Goal: Entertainment & Leisure: Consume media (video, audio)

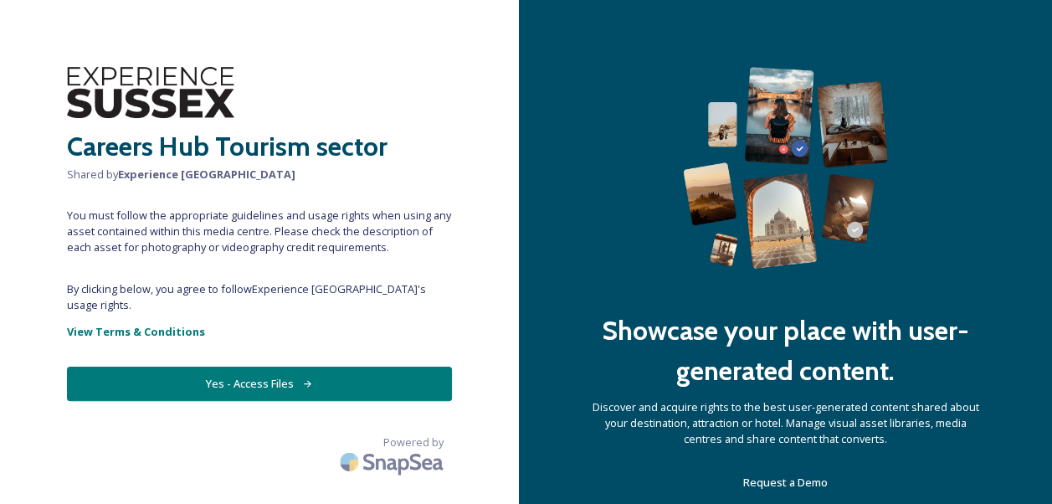
click at [294, 367] on button "Yes - Access Files" at bounding box center [259, 384] width 385 height 34
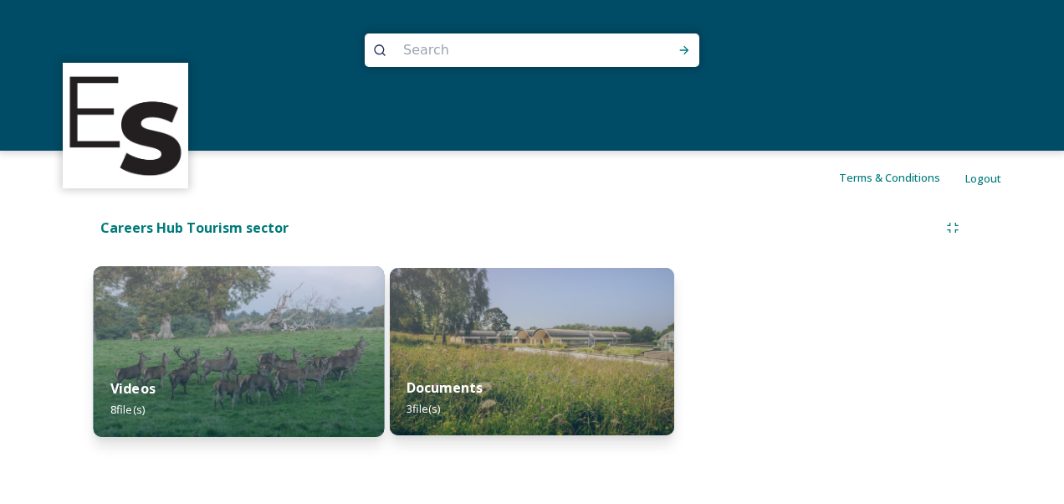
click at [231, 356] on img at bounding box center [239, 351] width 290 height 171
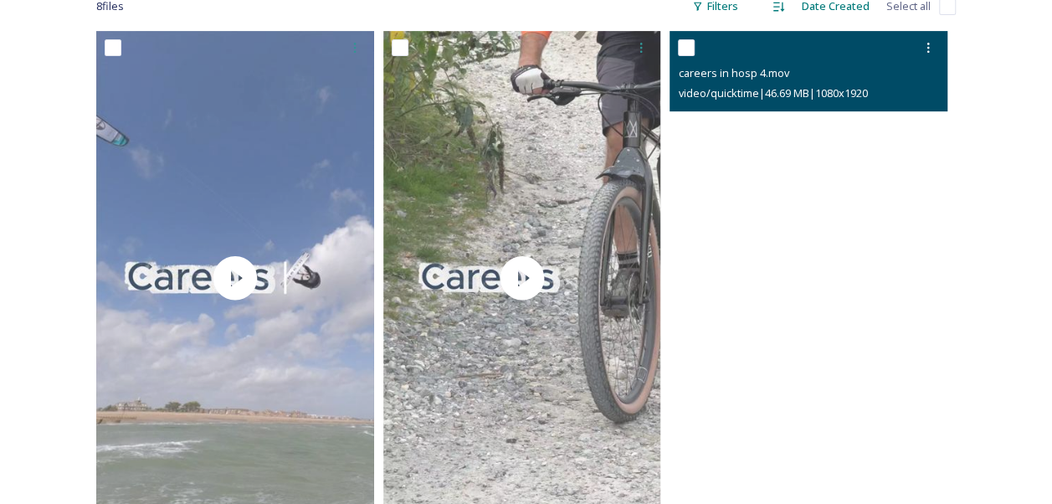
scroll to position [251, 0]
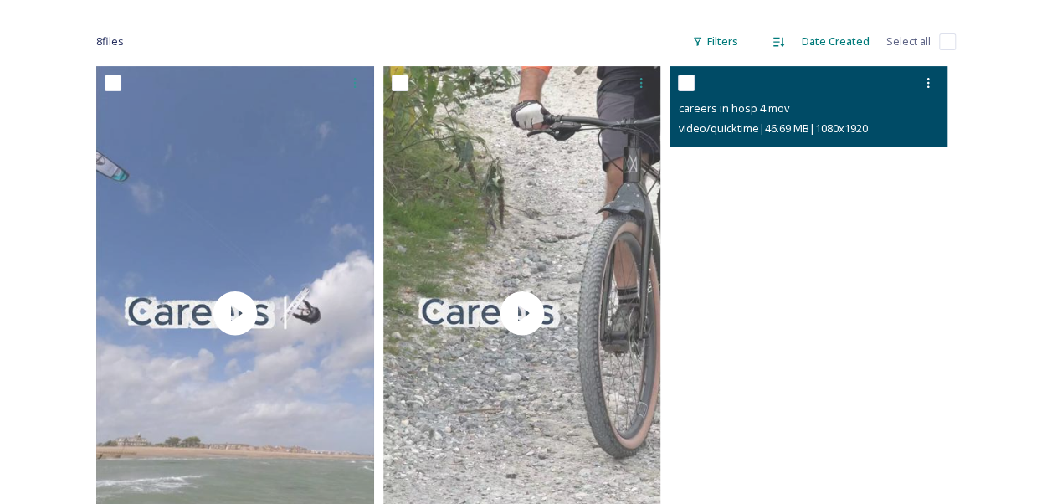
click at [847, 325] on video "careers in hosp 4.mov" at bounding box center [808, 313] width 278 height 494
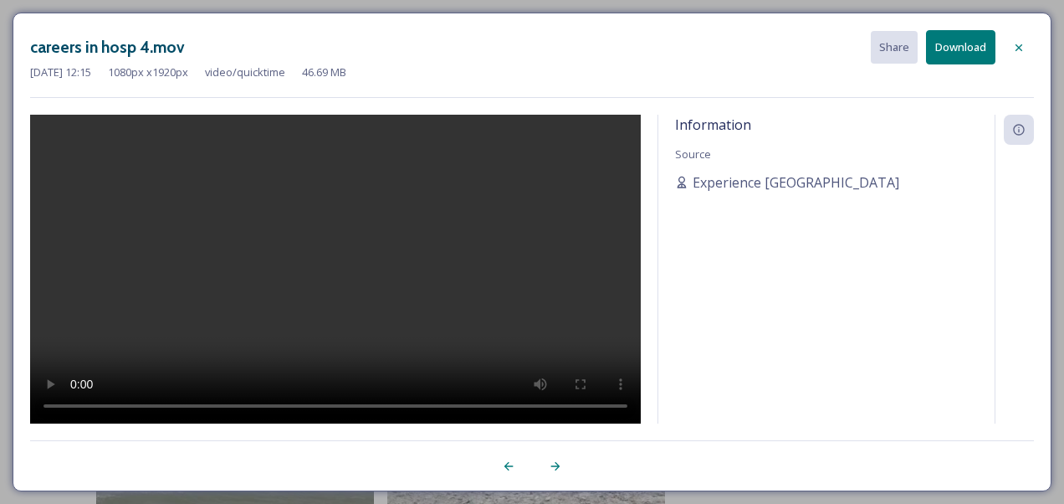
click at [1015, 53] on icon at bounding box center [1019, 47] width 13 height 13
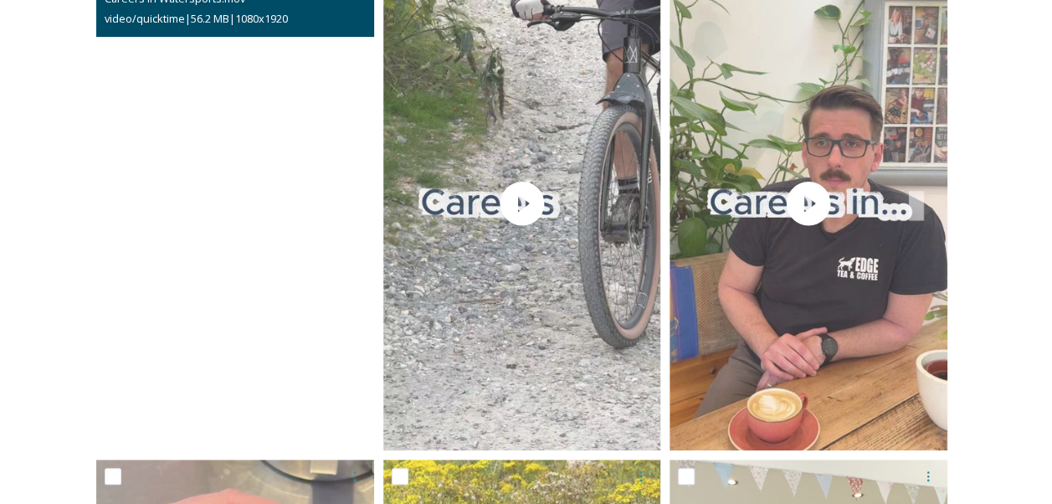
scroll to position [335, 0]
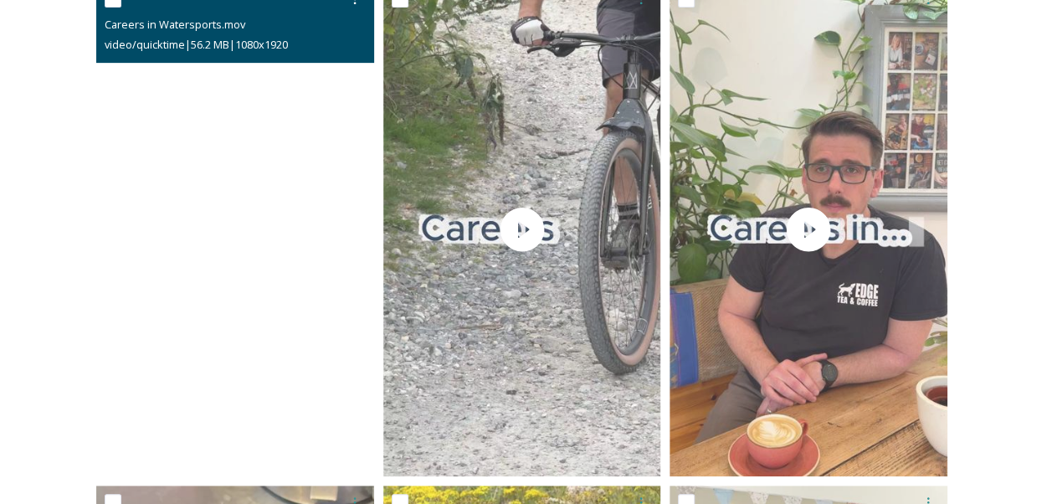
click at [331, 229] on video "Careers in Watersports.mov" at bounding box center [235, 229] width 278 height 494
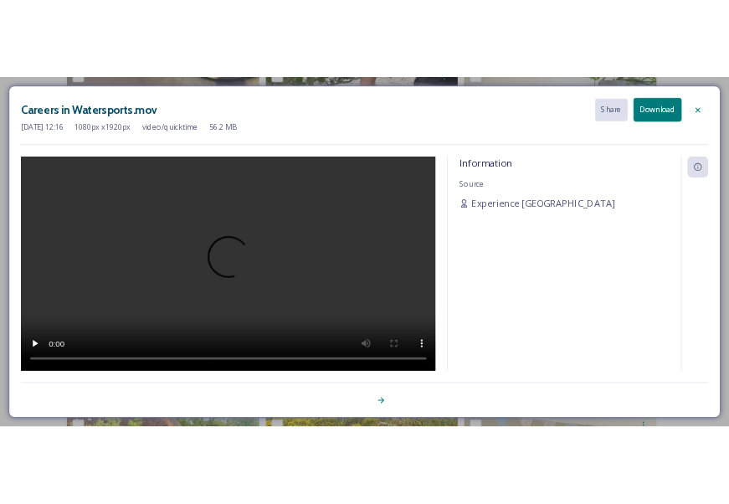
scroll to position [0, 0]
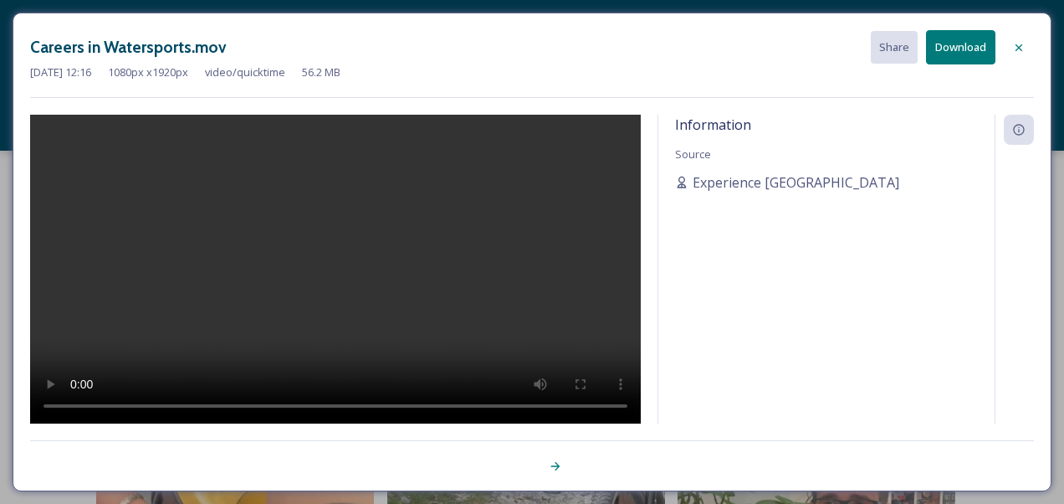
click at [1016, 48] on icon at bounding box center [1019, 47] width 13 height 13
